Goal: Task Accomplishment & Management: Use online tool/utility

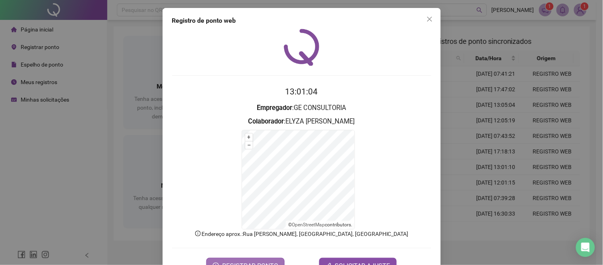
click at [227, 261] on span "REGISTRAR PONTO" at bounding box center [250, 266] width 56 height 10
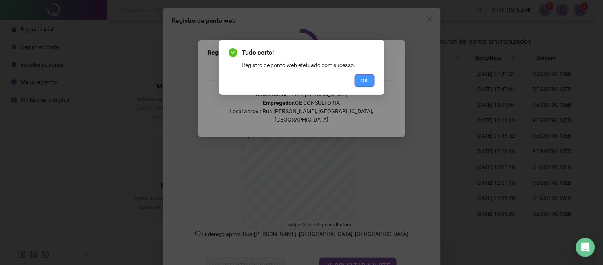
click at [365, 78] on span "OK" at bounding box center [365, 80] width 8 height 9
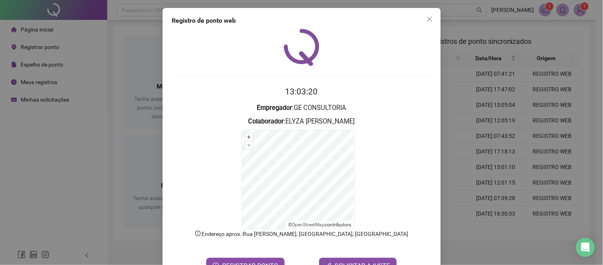
click at [419, 12] on div "Registro de ponto web 13:03:20 Empregador : GE CONSULTORIA Colaborador : [PERSO…" at bounding box center [302, 144] width 278 height 273
click at [424, 17] on span "Close" at bounding box center [430, 19] width 13 height 6
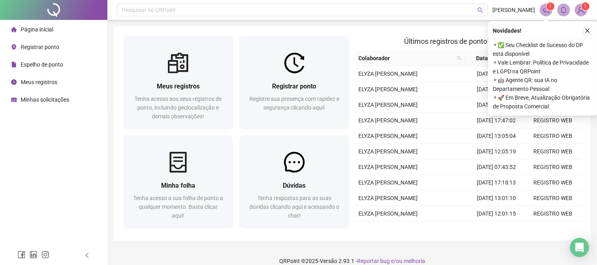
click at [587, 30] on icon "close" at bounding box center [588, 31] width 6 height 6
